Goal: Information Seeking & Learning: Learn about a topic

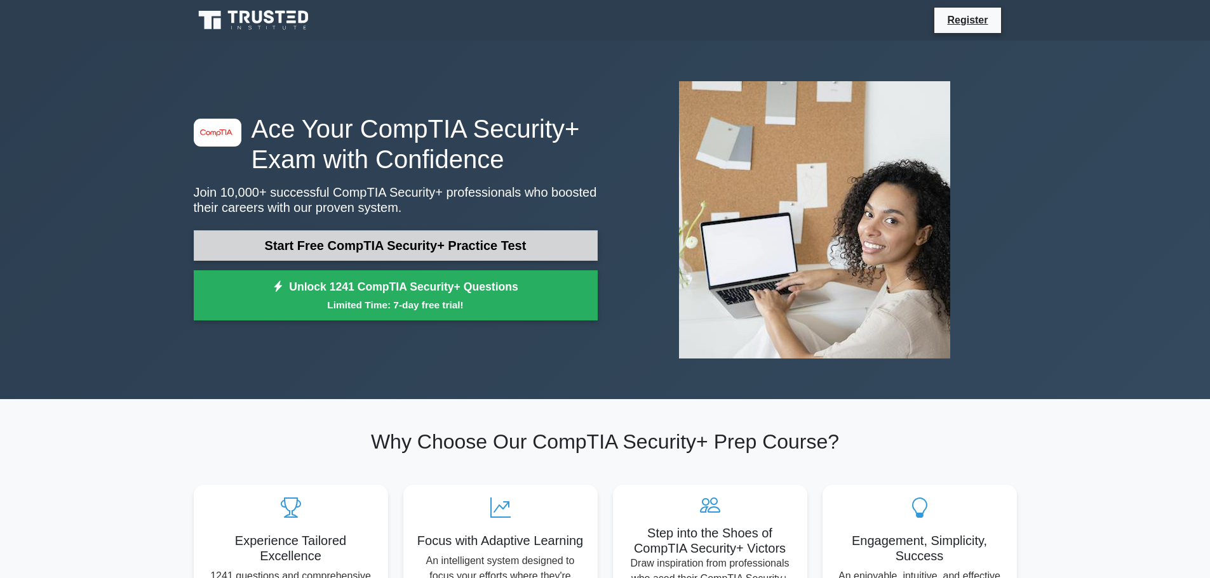
click at [397, 244] on link "Start Free CompTIA Security+ Practice Test" at bounding box center [396, 245] width 404 height 30
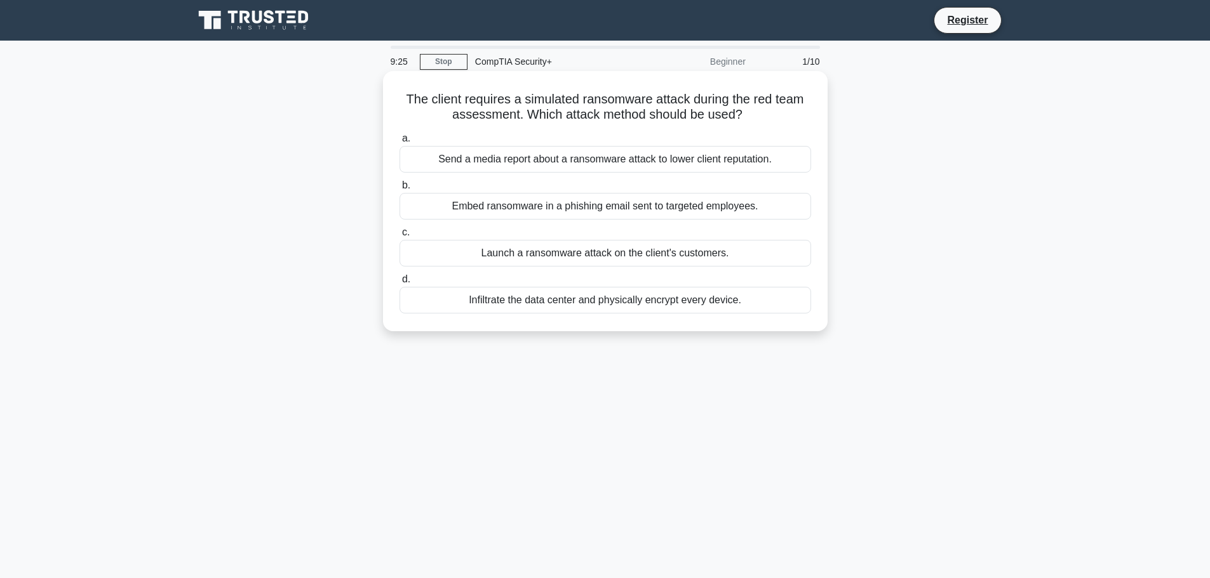
click at [615, 211] on div "Embed ransomware in a phishing email sent to targeted employees." at bounding box center [604, 206] width 411 height 27
click at [399, 190] on input "b. Embed ransomware in a phishing email sent to targeted employees." at bounding box center [399, 186] width 0 height 8
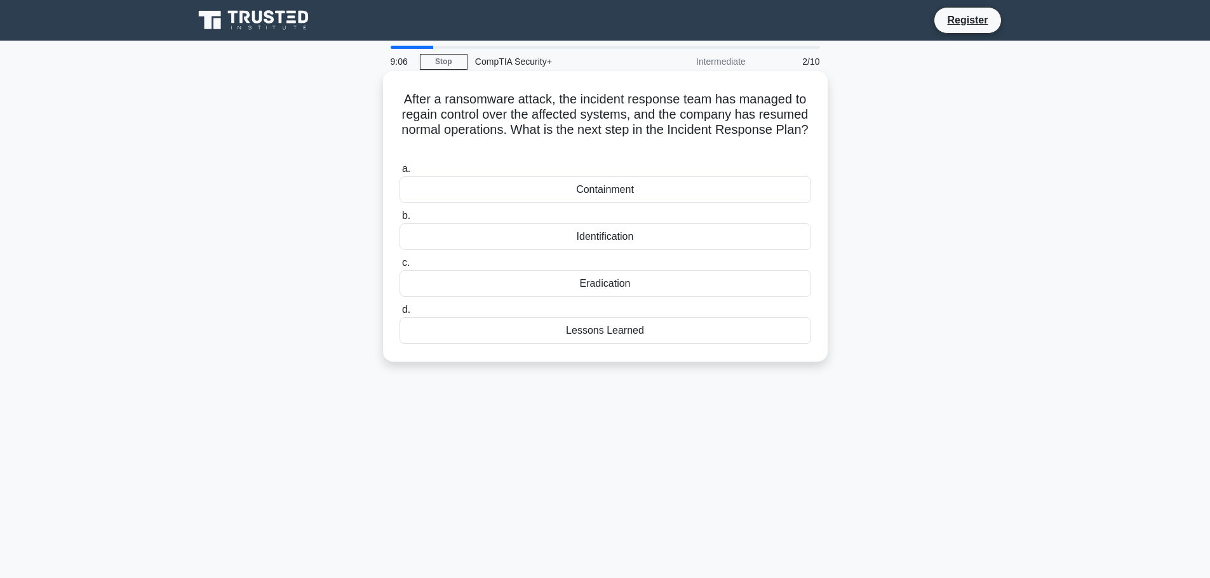
click at [577, 331] on div "Lessons Learned" at bounding box center [604, 330] width 411 height 27
click at [399, 314] on input "d. Lessons Learned" at bounding box center [399, 310] width 0 height 8
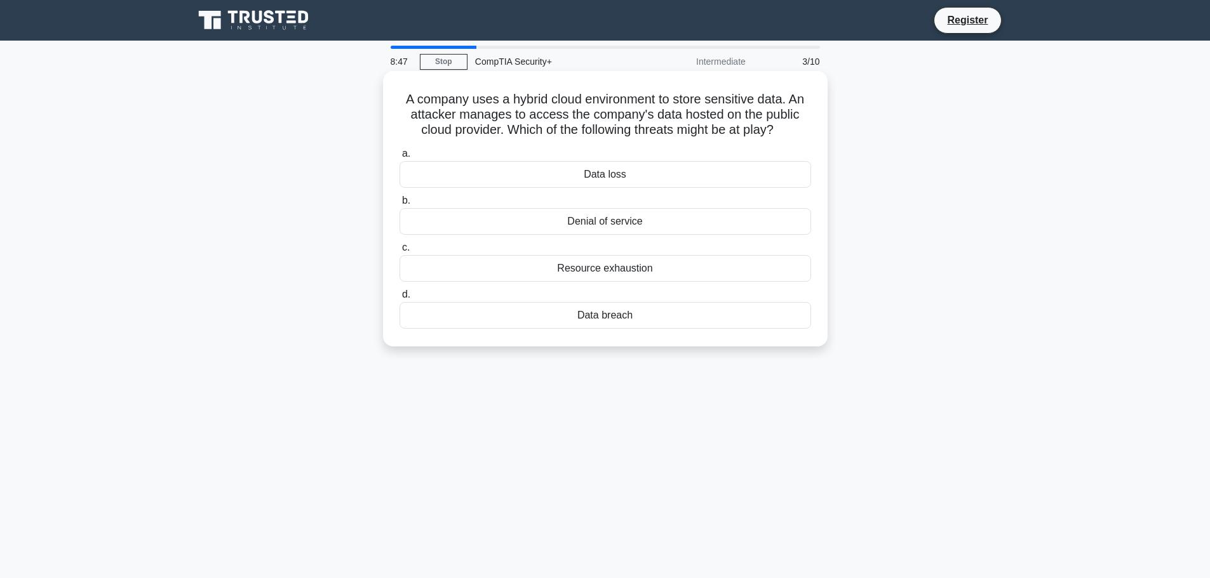
click at [607, 319] on div "Data breach" at bounding box center [604, 315] width 411 height 27
click at [399, 299] on input "d. Data breach" at bounding box center [399, 295] width 0 height 8
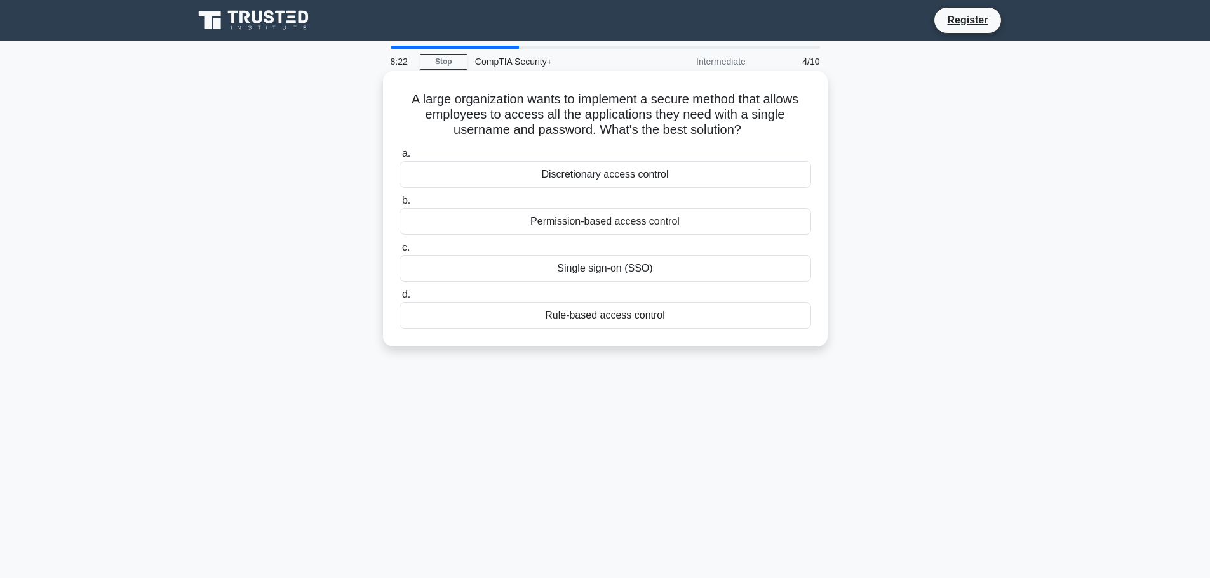
click at [646, 223] on div "Permission-based access control" at bounding box center [604, 221] width 411 height 27
click at [399, 205] on input "b. Permission-based access control" at bounding box center [399, 201] width 0 height 8
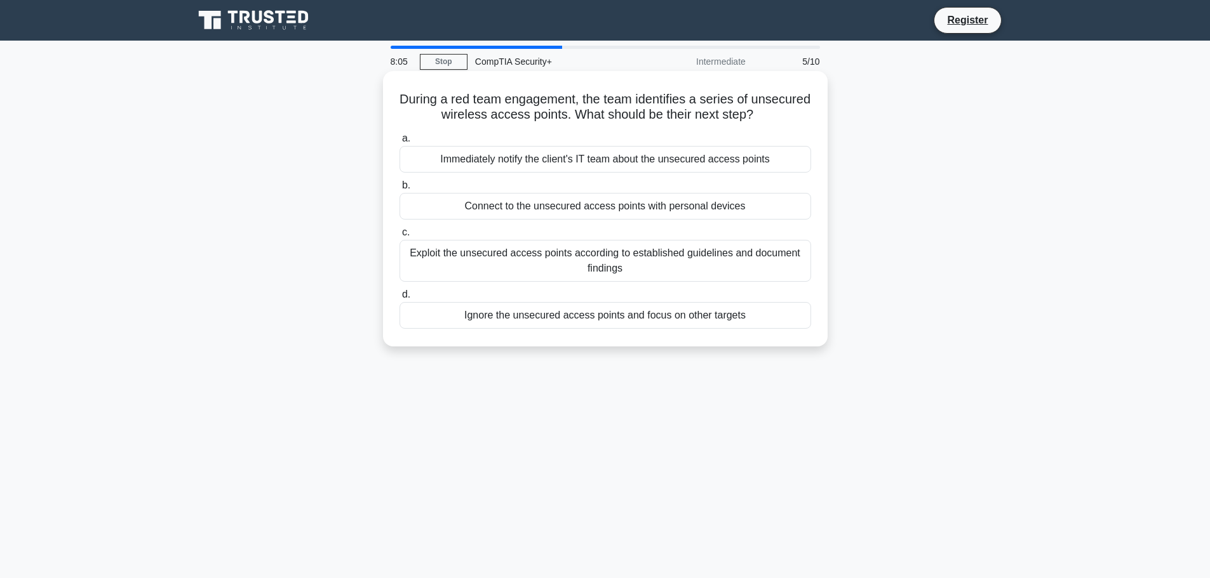
click at [609, 157] on div "Immediately notify the client's IT team about the unsecured access points" at bounding box center [604, 159] width 411 height 27
click at [399, 143] on input "a. Immediately notify the client's IT team about the unsecured access points" at bounding box center [399, 139] width 0 height 8
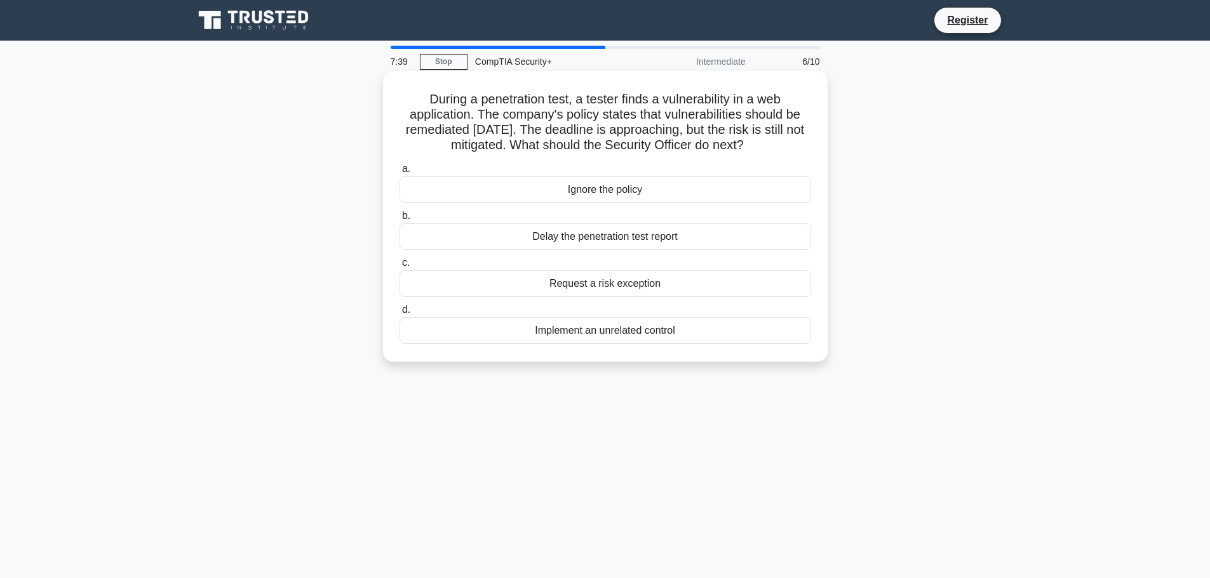
click at [673, 287] on div "Request a risk exception" at bounding box center [604, 283] width 411 height 27
click at [399, 267] on input "c. Request a risk exception" at bounding box center [399, 263] width 0 height 8
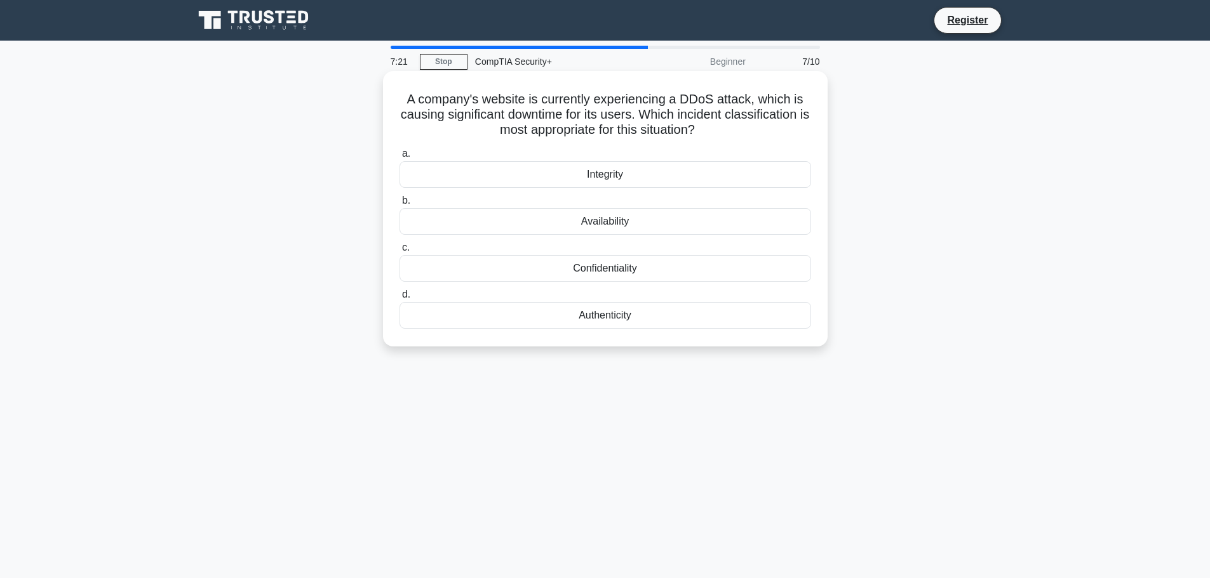
click at [651, 222] on div "Availability" at bounding box center [604, 221] width 411 height 27
click at [399, 205] on input "b. Availability" at bounding box center [399, 201] width 0 height 8
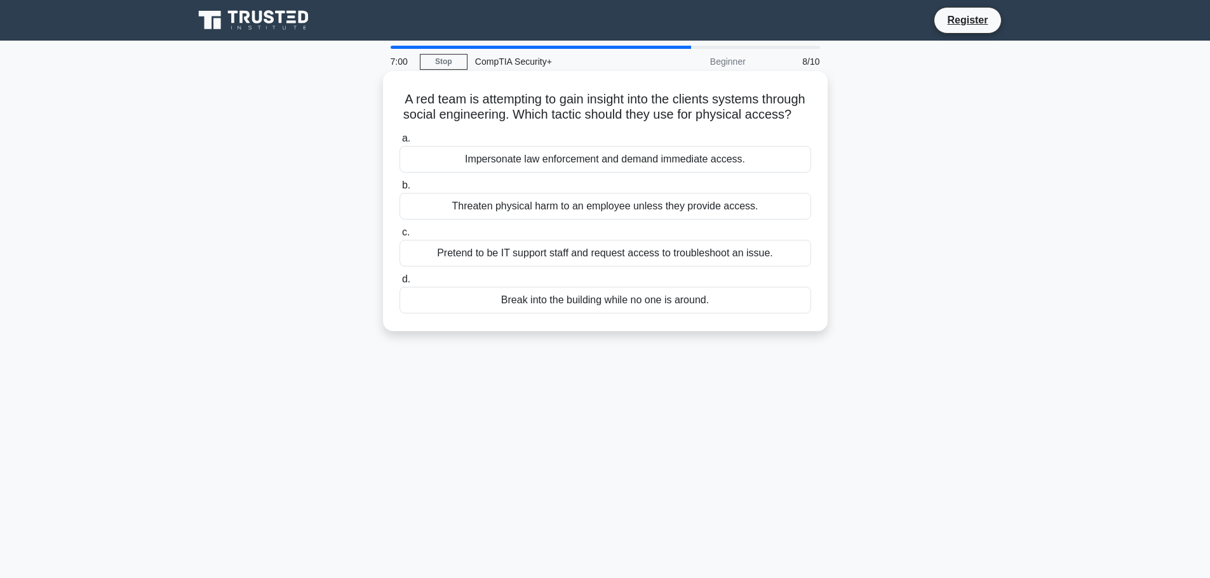
click at [620, 267] on div "Pretend to be IT support staff and request access to troubleshoot an issue." at bounding box center [604, 253] width 411 height 27
click at [399, 237] on input "c. Pretend to be IT support staff and request access to troubleshoot an issue." at bounding box center [399, 233] width 0 height 8
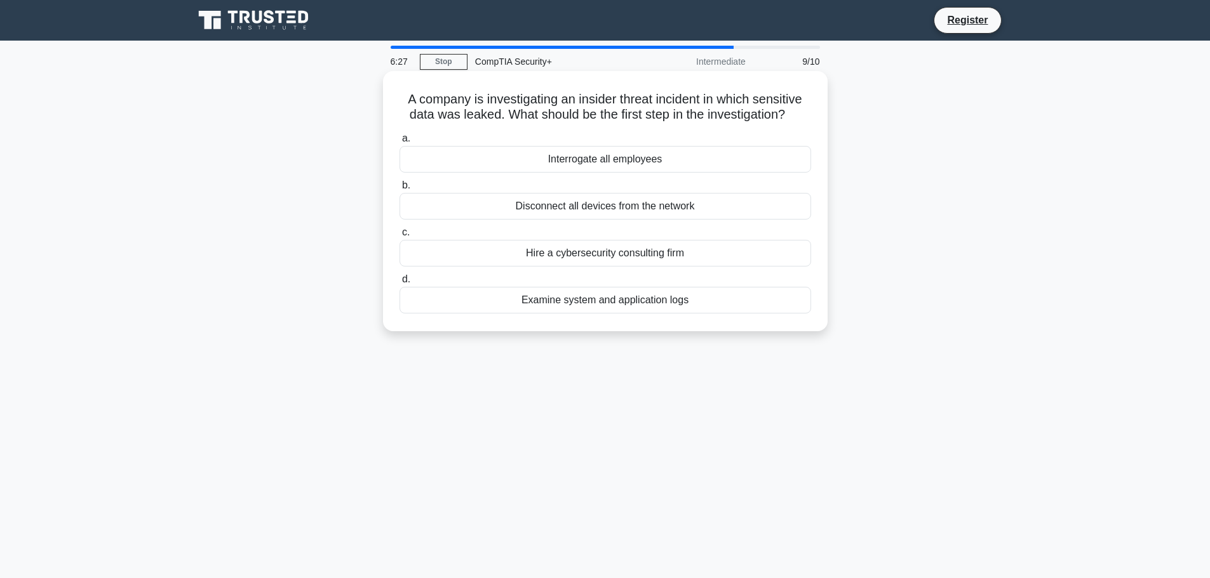
click at [598, 305] on div "Examine system and application logs" at bounding box center [604, 300] width 411 height 27
click at [399, 284] on input "d. Examine system and application logs" at bounding box center [399, 280] width 0 height 8
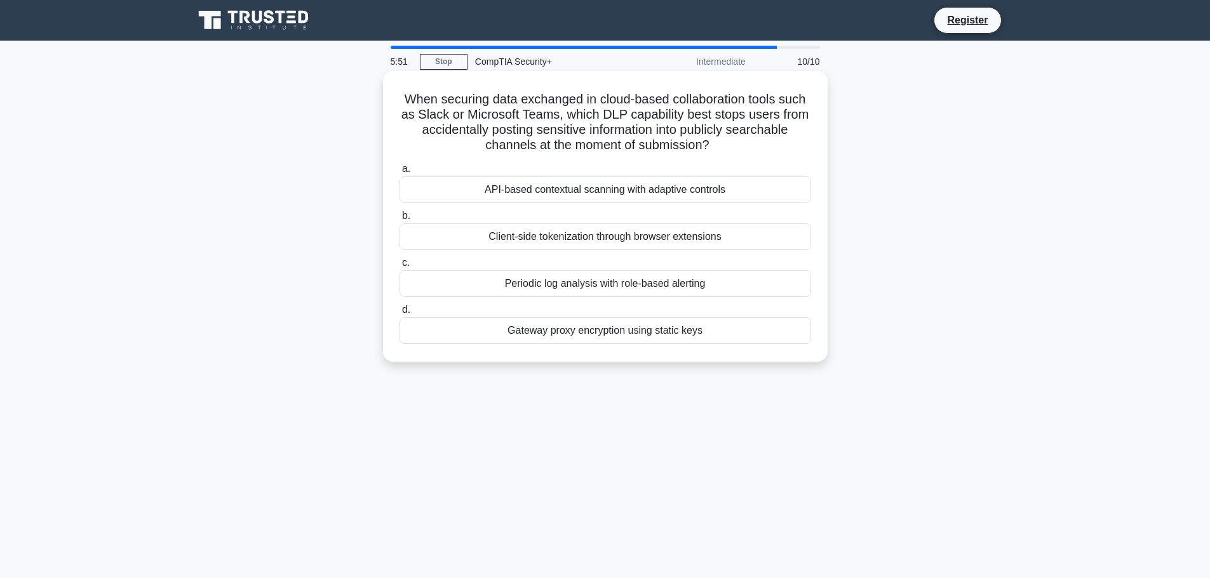
click at [694, 236] on div "Client-side tokenization through browser extensions" at bounding box center [604, 236] width 411 height 27
click at [399, 220] on input "b. Client-side tokenization through browser extensions" at bounding box center [399, 216] width 0 height 8
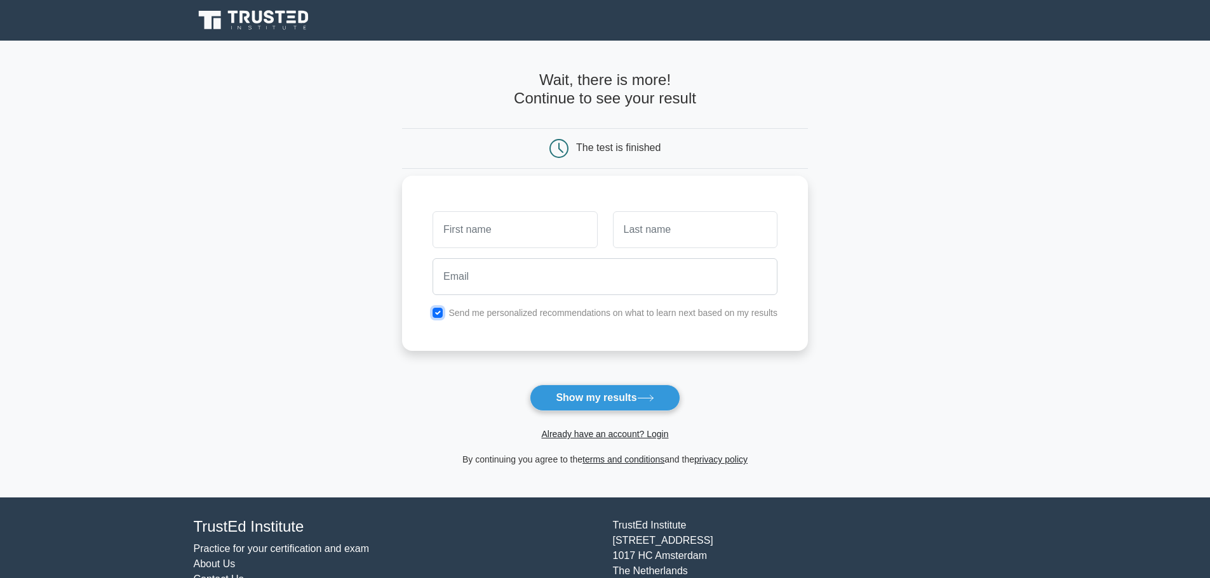
click at [443, 312] on input "checkbox" at bounding box center [437, 313] width 10 height 10
checkbox input "false"
click at [608, 399] on button "Show my results" at bounding box center [605, 398] width 150 height 27
click at [497, 229] on input "text" at bounding box center [514, 229] width 164 height 37
type input "Rio"
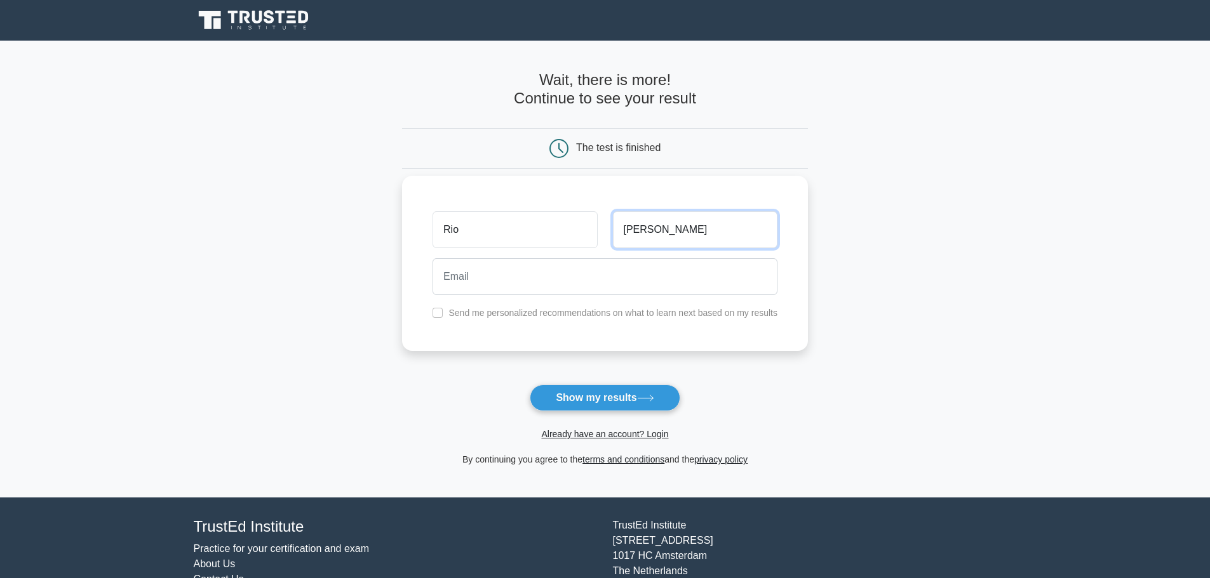
type input "[PERSON_NAME]"
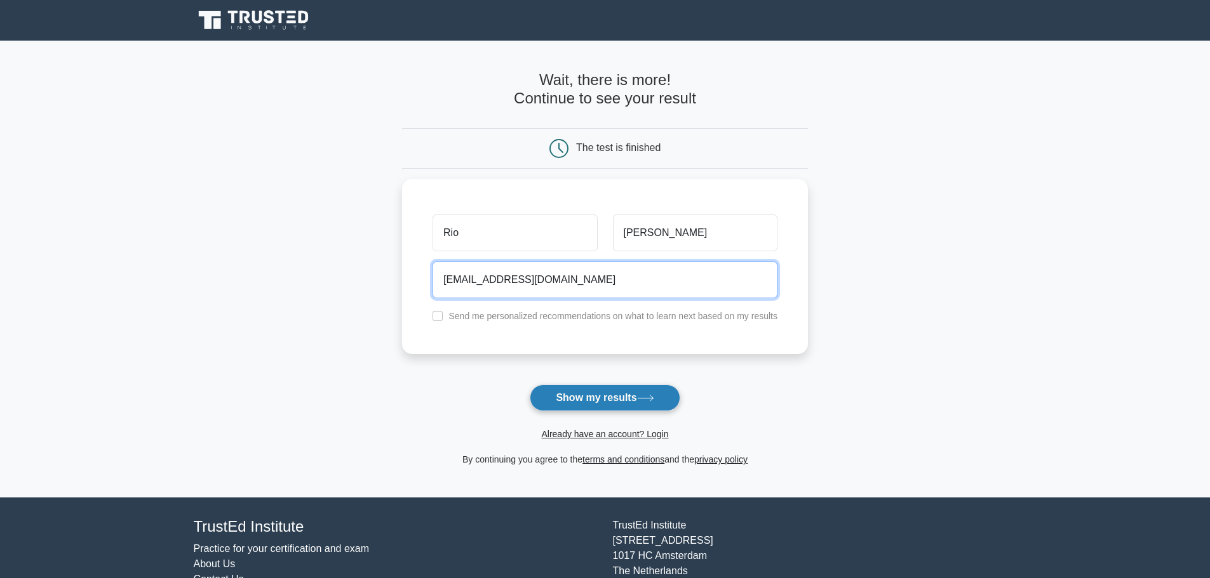
type input "[EMAIL_ADDRESS][DOMAIN_NAME]"
click at [584, 403] on button "Show my results" at bounding box center [605, 398] width 150 height 27
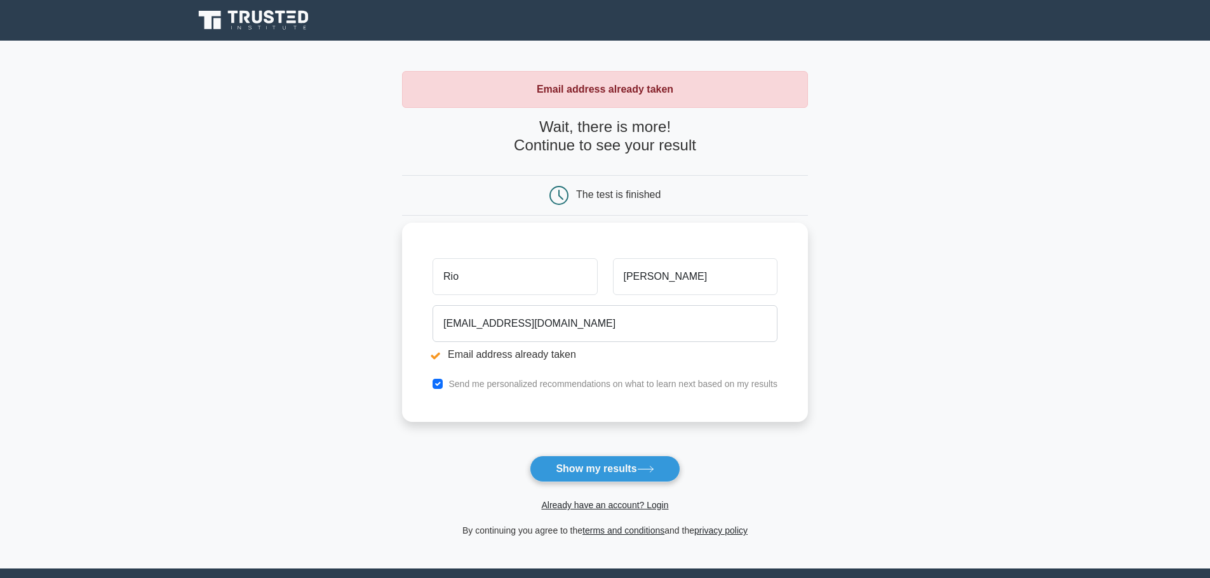
click at [435, 357] on li "Email address already taken" at bounding box center [604, 354] width 345 height 15
click at [432, 389] on div "Send me personalized recommendations on what to learn next based on my results" at bounding box center [605, 384] width 360 height 15
click at [439, 380] on input "checkbox" at bounding box center [437, 384] width 10 height 10
checkbox input "false"
click at [438, 358] on li "Email address already taken" at bounding box center [604, 354] width 345 height 15
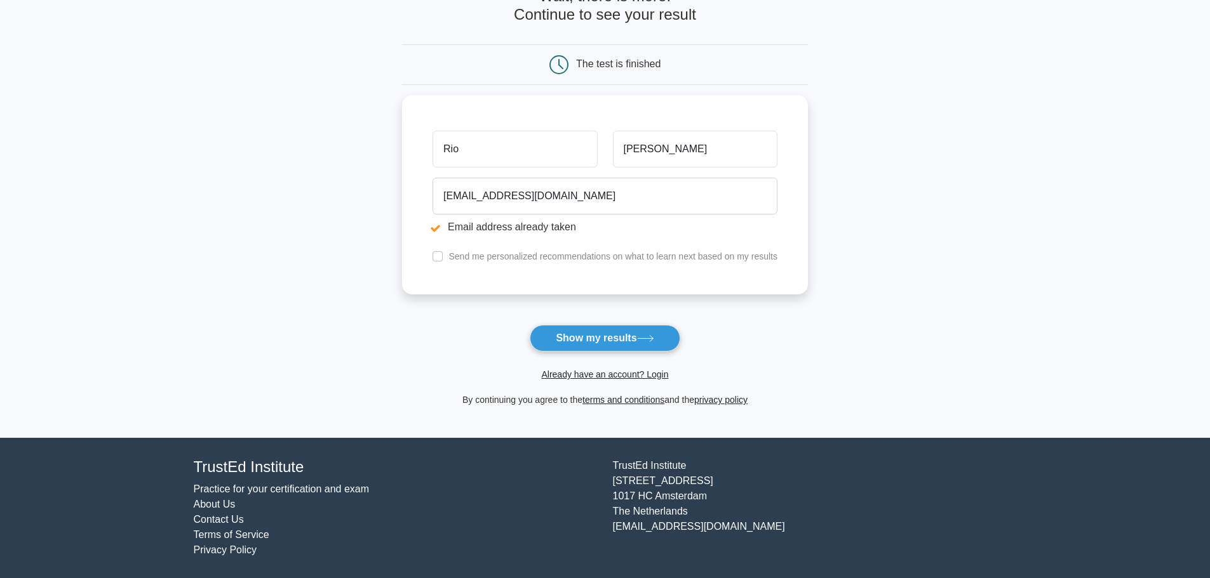
scroll to position [131, 0]
click at [606, 377] on link "Already have an account? Login" at bounding box center [604, 375] width 127 height 10
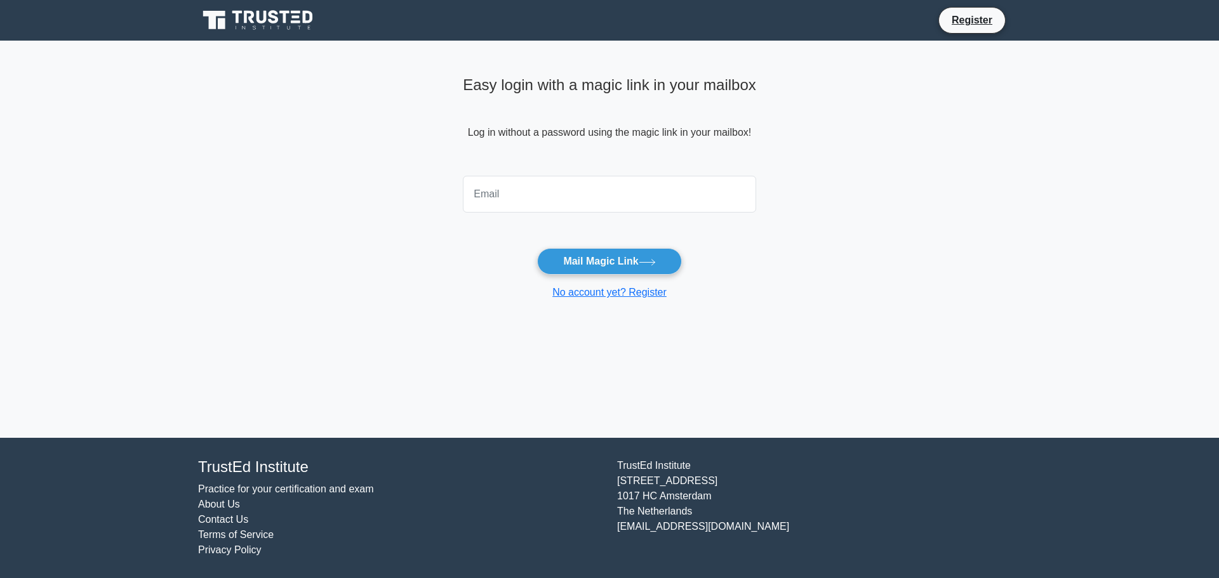
click at [517, 194] on input "email" at bounding box center [609, 194] width 293 height 37
type input "rio.j@nbv.vu"
click at [596, 267] on button "Mail Magic Link" at bounding box center [609, 261] width 144 height 27
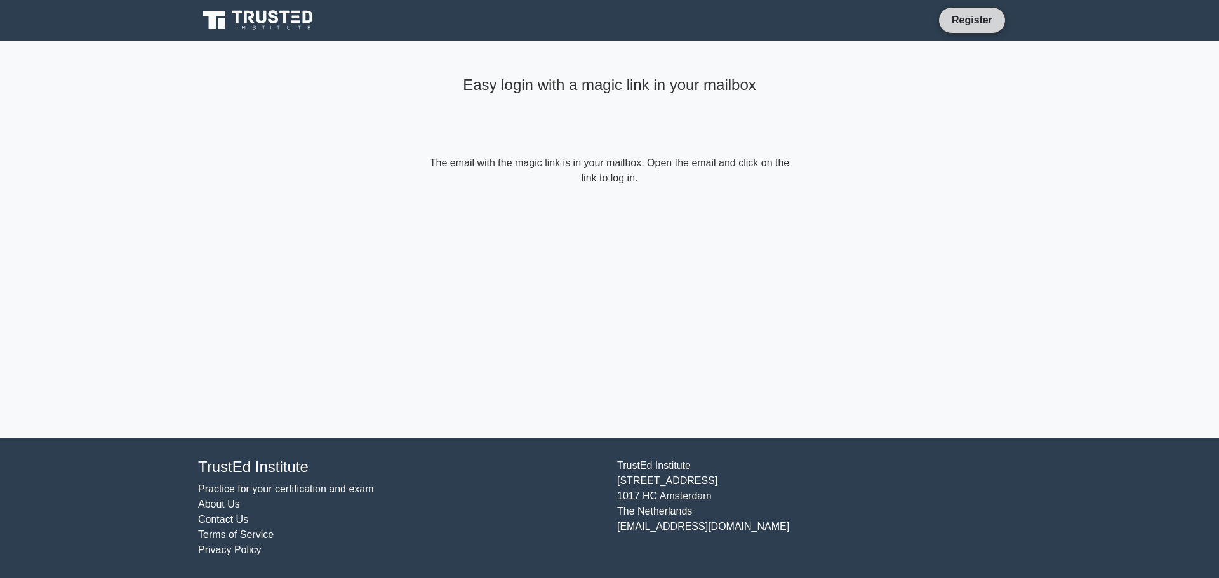
click at [977, 22] on link "Register" at bounding box center [972, 20] width 56 height 16
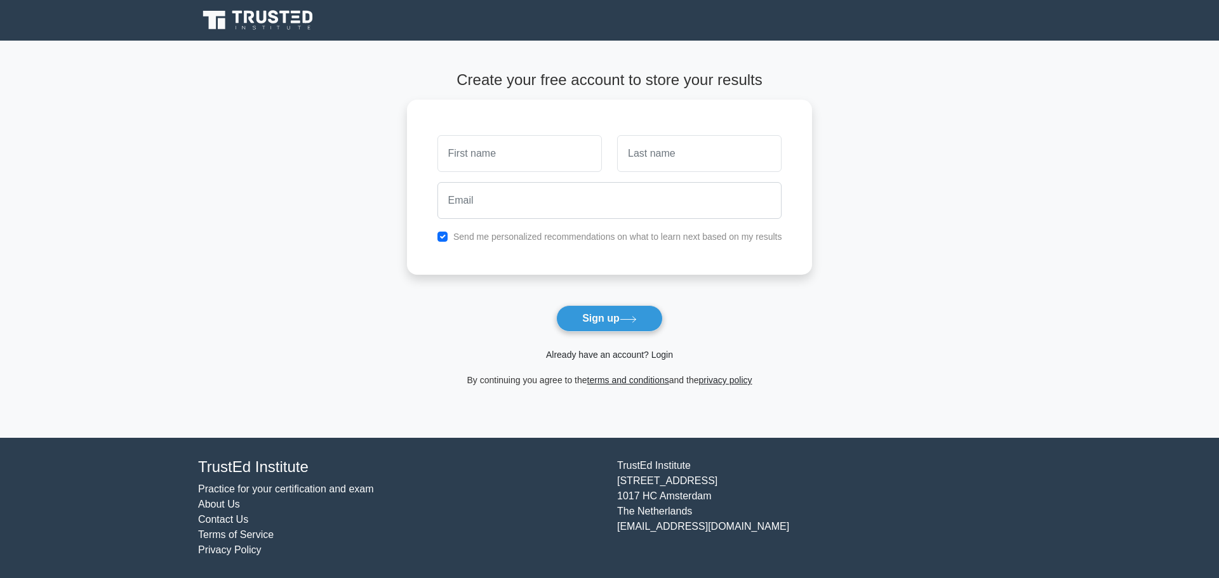
click at [618, 355] on link "Already have an account? Login" at bounding box center [609, 355] width 127 height 10
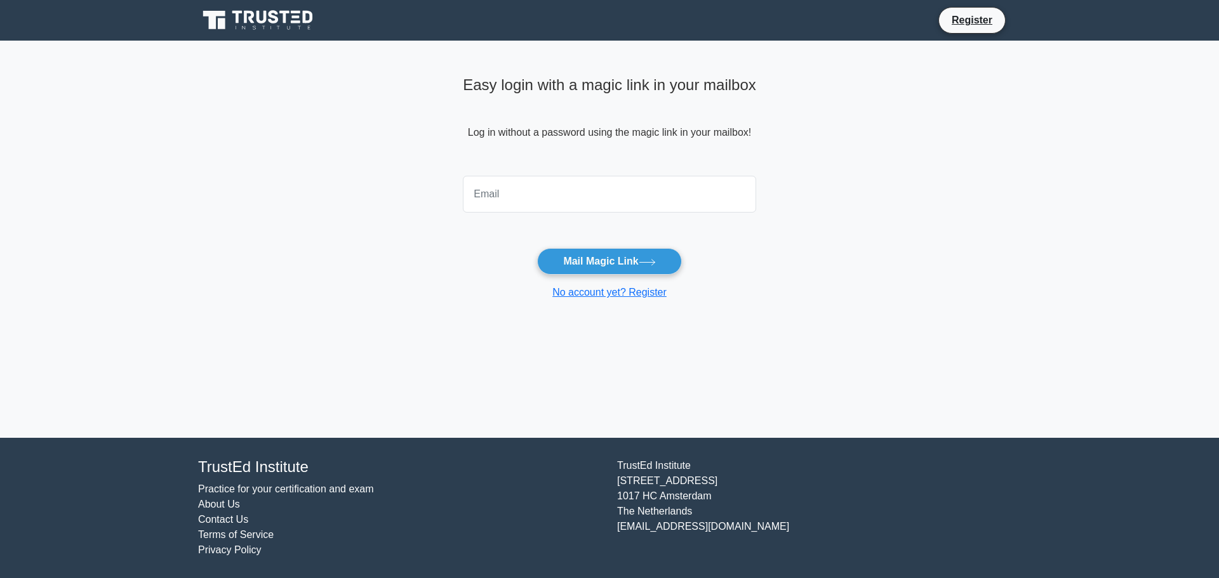
click at [498, 196] on input "email" at bounding box center [609, 194] width 293 height 37
type input "r"
type input "[EMAIL_ADDRESS][DOMAIN_NAME]"
click at [587, 267] on button "Mail Magic Link" at bounding box center [609, 261] width 144 height 27
